Goal: Check status: Check status

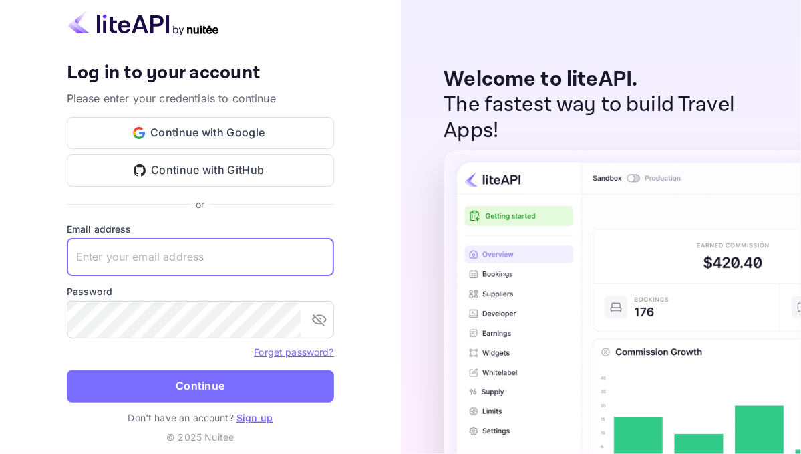
click at [120, 265] on input "text" at bounding box center [200, 257] width 267 height 37
type input "[EMAIL_ADDRESS][DOMAIN_NAME]"
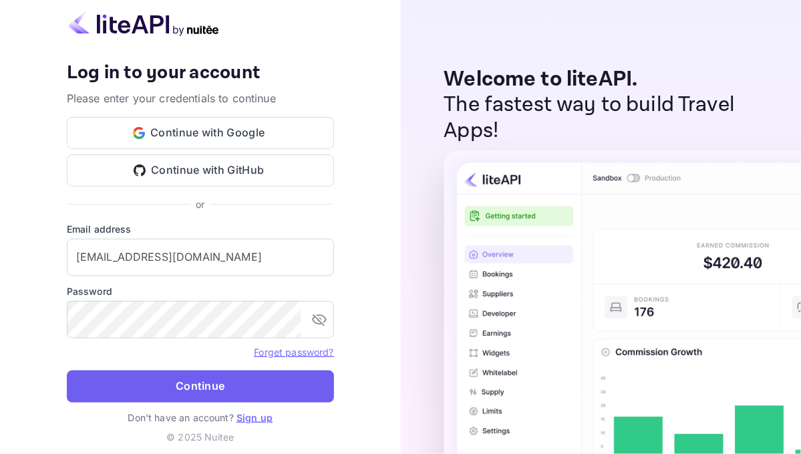
click at [211, 383] on button "Continue" at bounding box center [200, 386] width 267 height 32
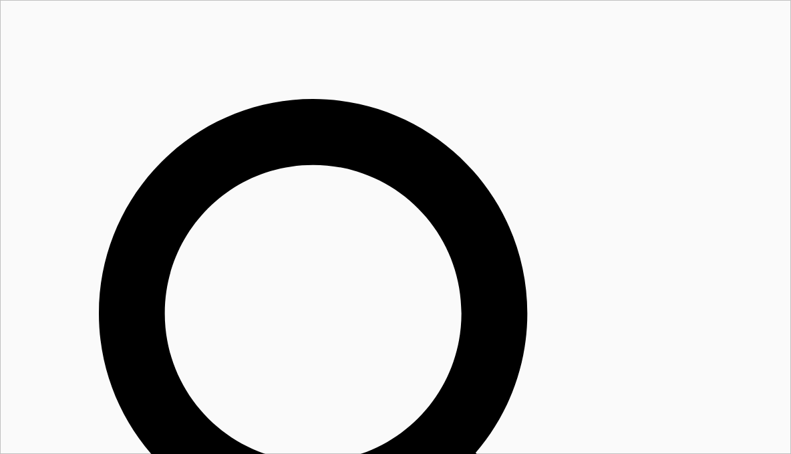
drag, startPoint x: 604, startPoint y: 21, endPoint x: 279, endPoint y: 111, distance: 337.0
drag, startPoint x: 86, startPoint y: 249, endPoint x: 23, endPoint y: 249, distance: 63.5
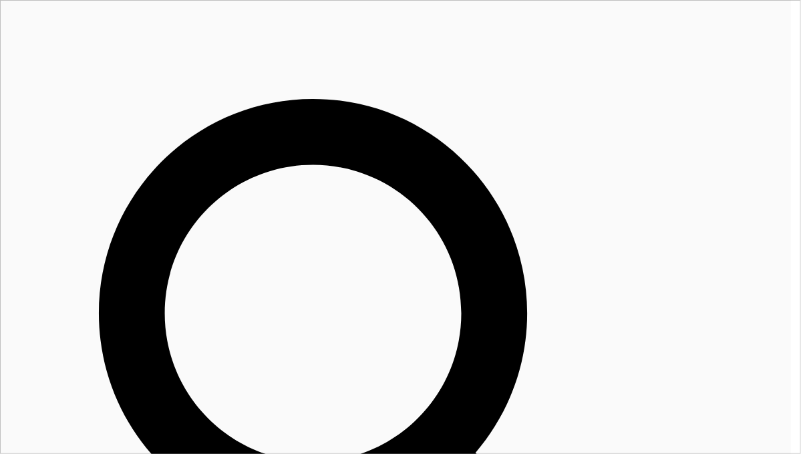
drag, startPoint x: 28, startPoint y: 253, endPoint x: 392, endPoint y: 174, distance: 372.0
drag, startPoint x: 569, startPoint y: 161, endPoint x: 502, endPoint y: 164, distance: 66.9
copy div "x5leba2Zy"
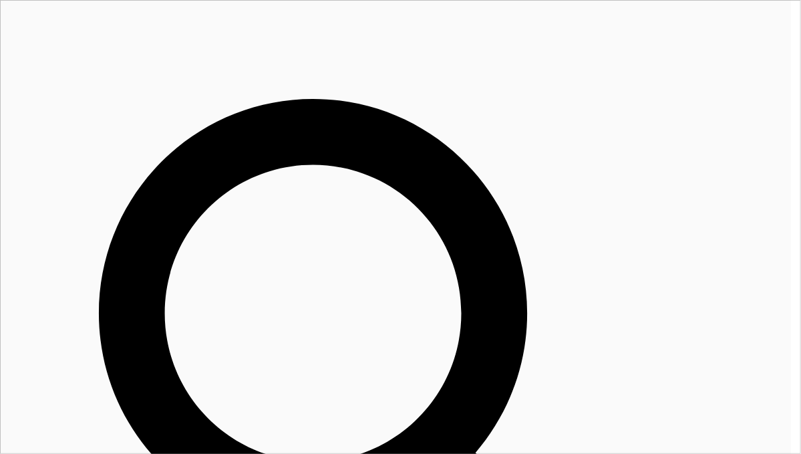
drag, startPoint x: 562, startPoint y: 160, endPoint x: 506, endPoint y: 163, distance: 55.6
copy div "Xa0ZIWA67"
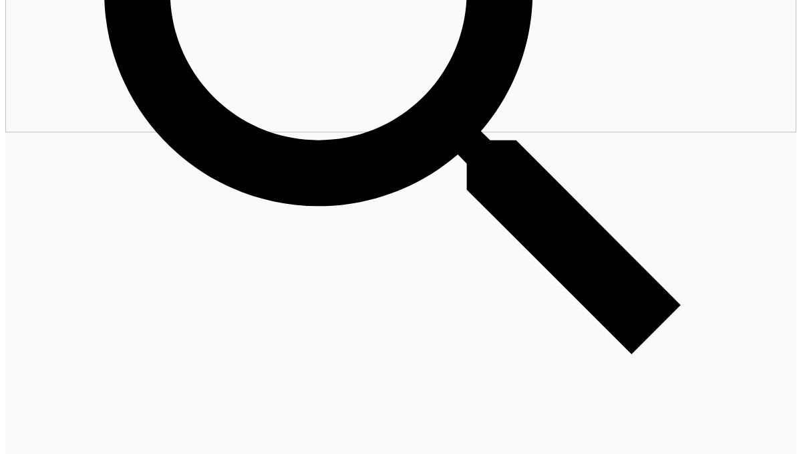
scroll to position [364, 0]
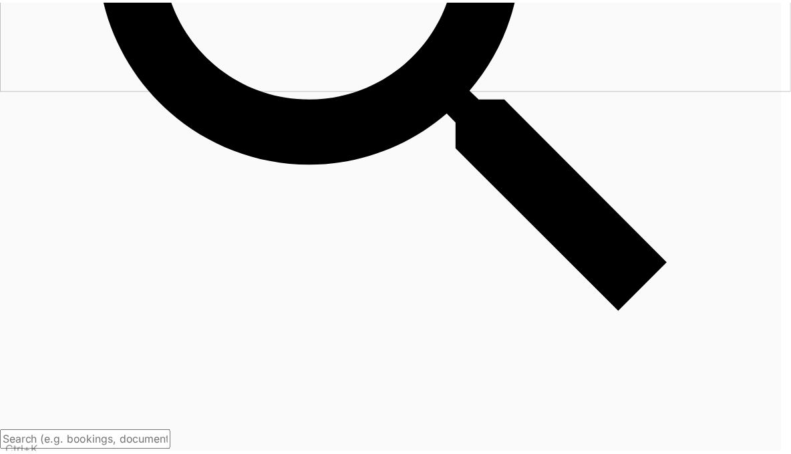
scroll to position [37, 0]
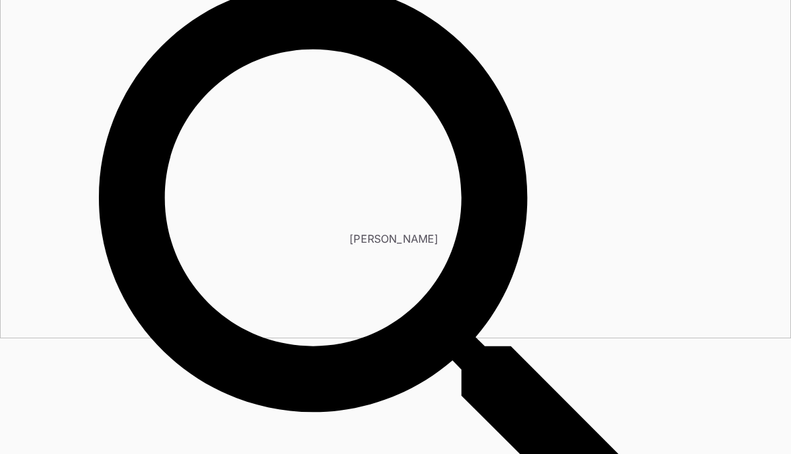
scroll to position [0, 0]
